Goal: Obtain resource: Download file/media

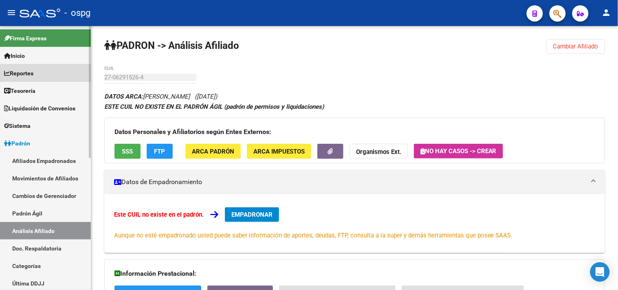
click at [41, 76] on link "Reportes" at bounding box center [45, 73] width 91 height 18
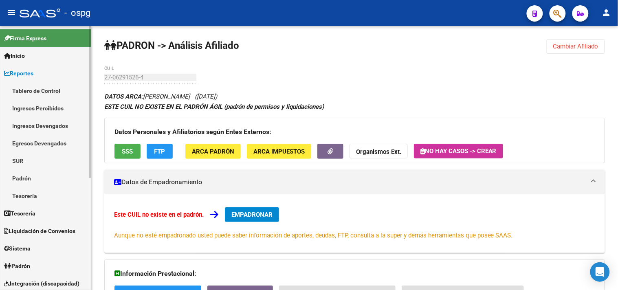
click at [29, 179] on link "Padrón" at bounding box center [45, 178] width 91 height 18
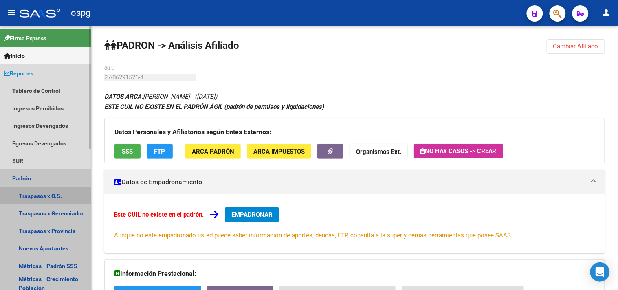
click at [33, 196] on link "Traspasos x O.S." at bounding box center [45, 196] width 91 height 18
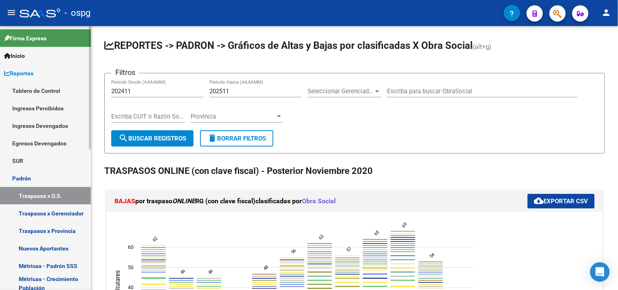
click at [53, 90] on mat-sidenav-container "Firma Express Inicio Instructivos Contacto OS Reportes Tablero de Control Ingre…" at bounding box center [309, 158] width 618 height 264
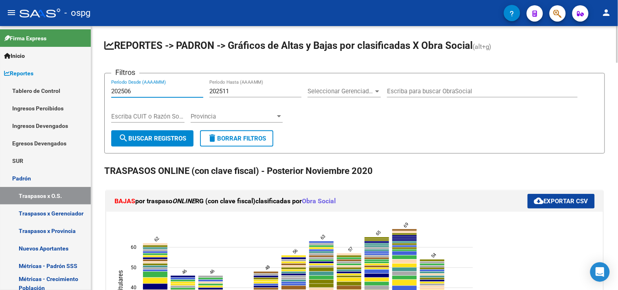
type input "202506"
drag, startPoint x: 232, startPoint y: 90, endPoint x: 222, endPoint y: 92, distance: 10.4
click at [222, 92] on input "202511" at bounding box center [255, 91] width 92 height 7
type input "202509"
click at [151, 136] on span "search Buscar Registros" at bounding box center [152, 138] width 68 height 7
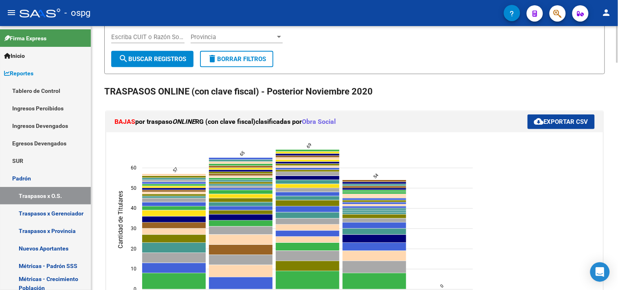
scroll to position [90, 0]
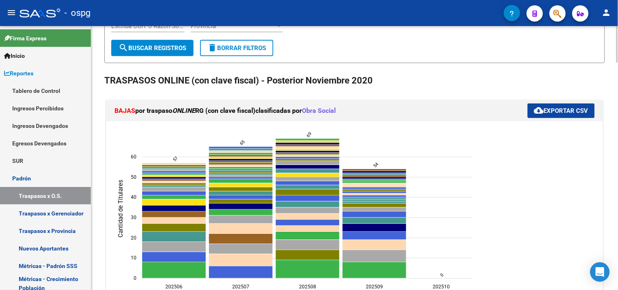
click at [569, 114] on button "cloud_download Exportar CSV" at bounding box center [560, 110] width 67 height 15
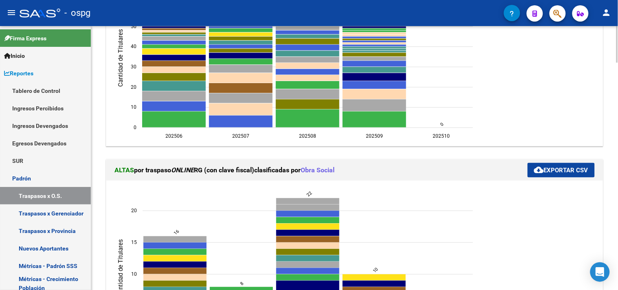
scroll to position [271, 0]
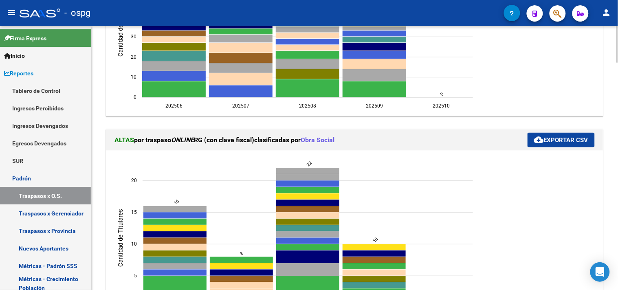
click at [555, 138] on span "cloud_download Exportar CSV" at bounding box center [561, 139] width 54 height 7
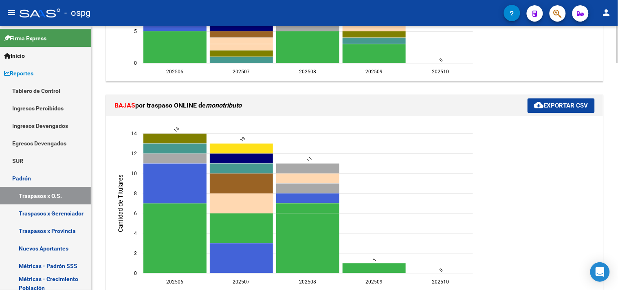
scroll to position [543, 0]
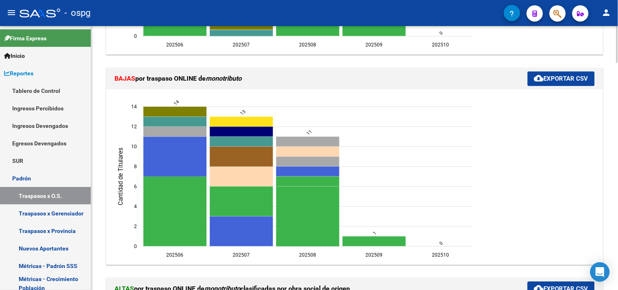
click at [554, 80] on span "cloud_download Exportar CSV" at bounding box center [561, 78] width 54 height 7
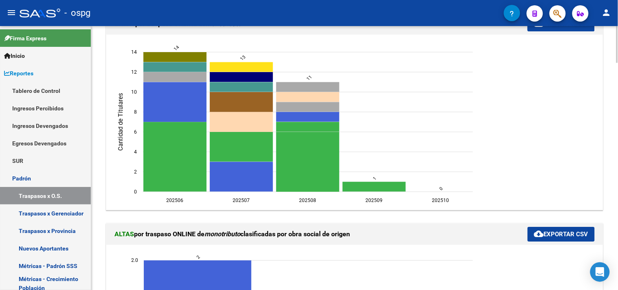
scroll to position [769, 0]
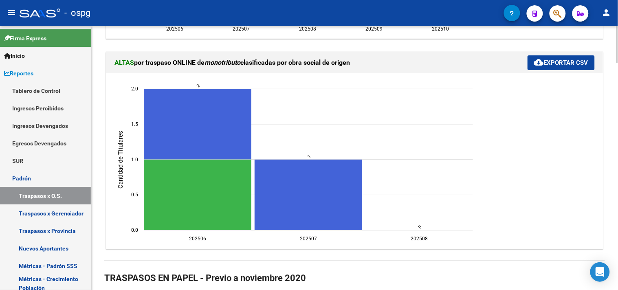
click at [554, 63] on span "cloud_download Exportar CSV" at bounding box center [561, 62] width 54 height 7
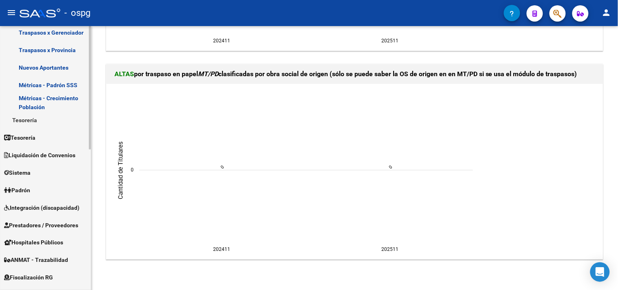
scroll to position [226, 0]
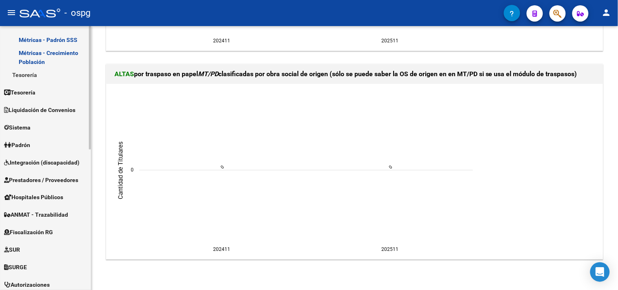
click at [37, 231] on span "Fiscalización RG" at bounding box center [28, 232] width 49 height 9
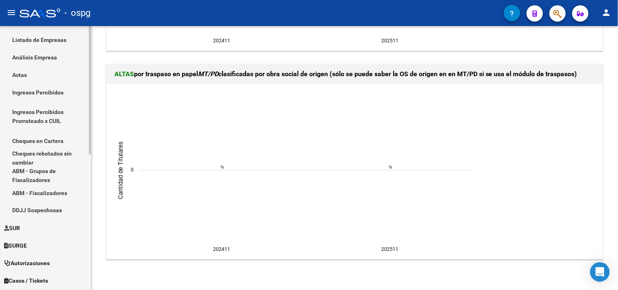
scroll to position [90, 0]
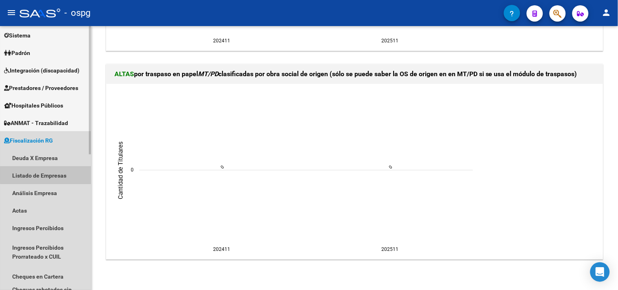
click at [49, 174] on link "Listado de Empresas" at bounding box center [45, 175] width 91 height 18
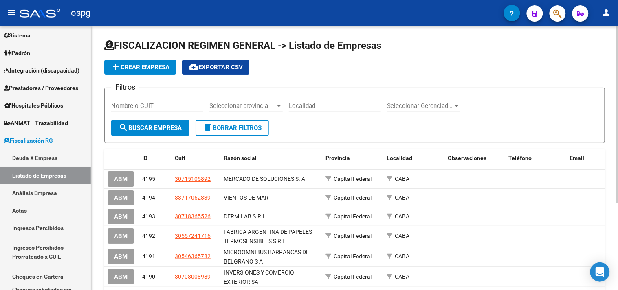
click at [232, 70] on span "cloud_download Exportar CSV" at bounding box center [215, 67] width 54 height 7
